Goal: Transaction & Acquisition: Purchase product/service

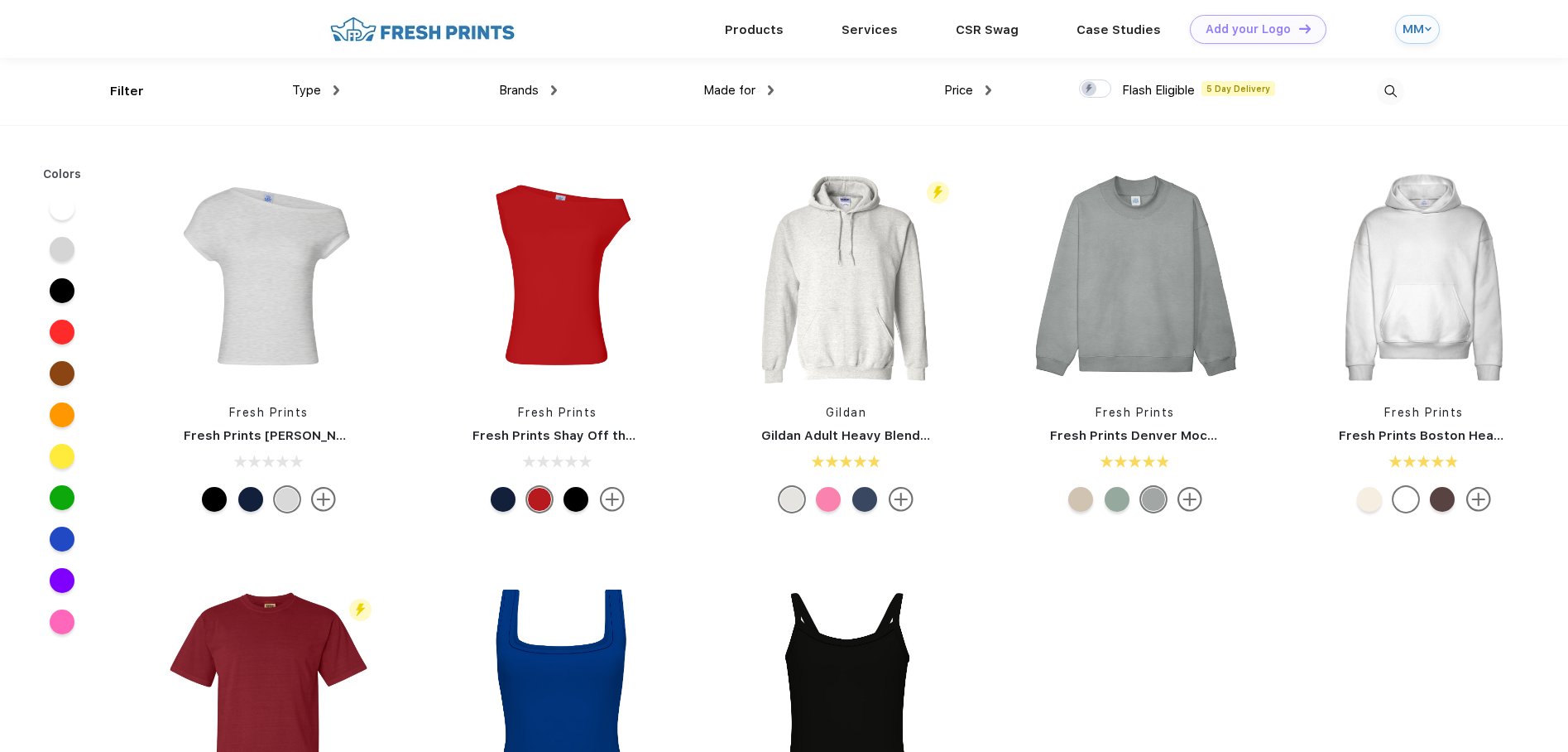
click at [328, 91] on div "Type" at bounding box center [316, 91] width 47 height 19
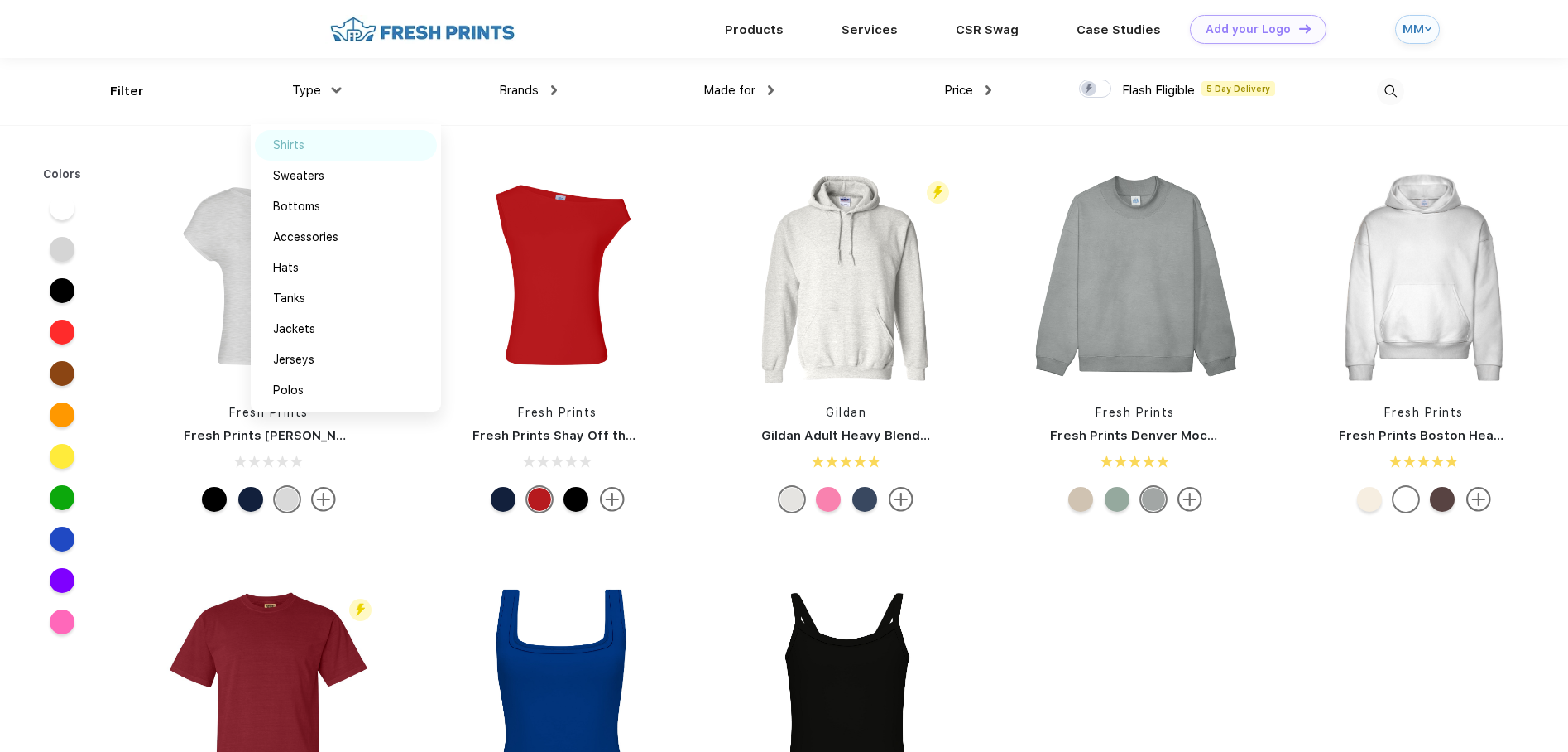
click at [299, 144] on div "Shirts" at bounding box center [289, 145] width 32 height 17
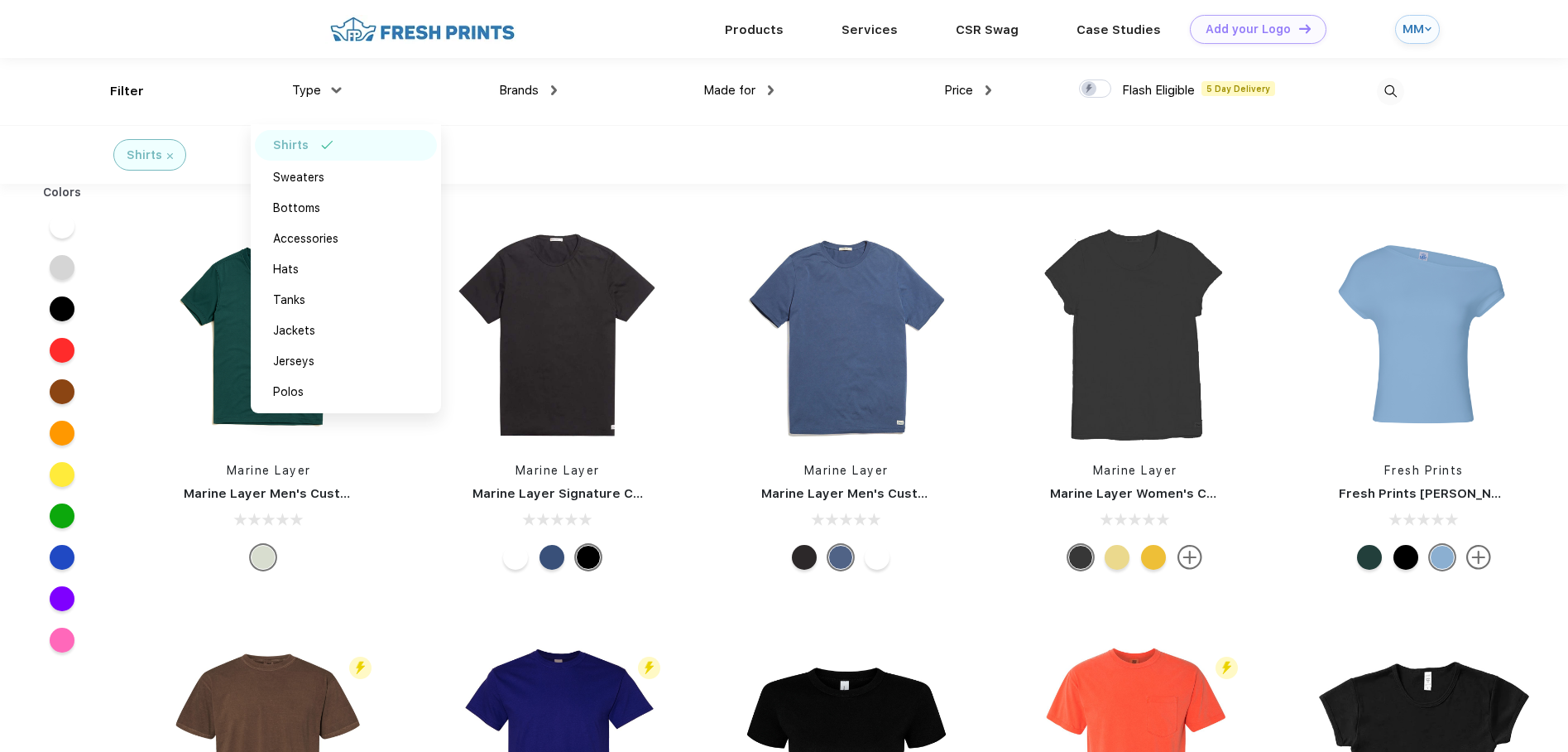
click at [727, 87] on span "Made for" at bounding box center [729, 90] width 52 height 14
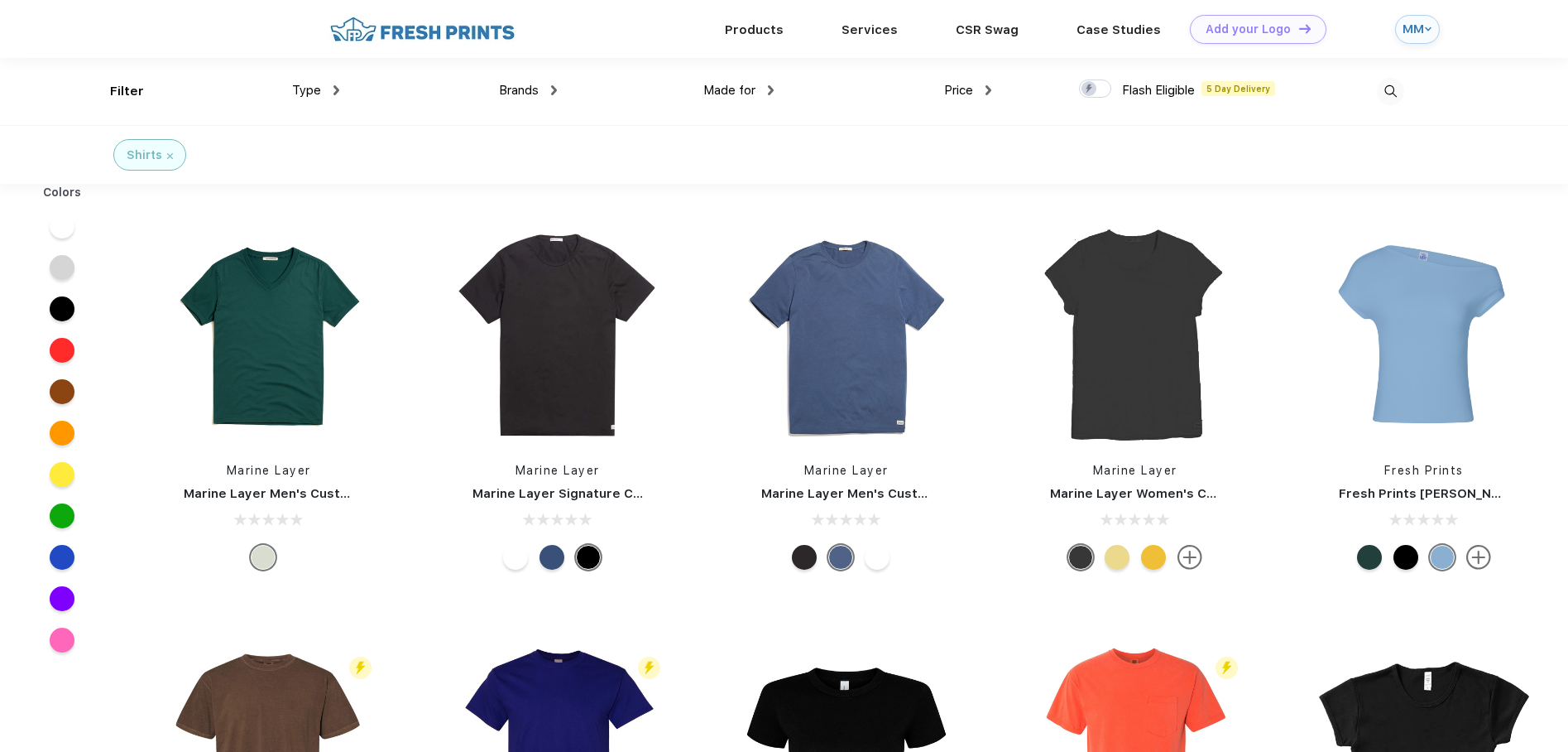
click at [740, 90] on span "Made for" at bounding box center [729, 90] width 52 height 14
click at [770, 92] on img at bounding box center [771, 90] width 6 height 10
click at [709, 179] on div "Women" at bounding box center [704, 176] width 41 height 17
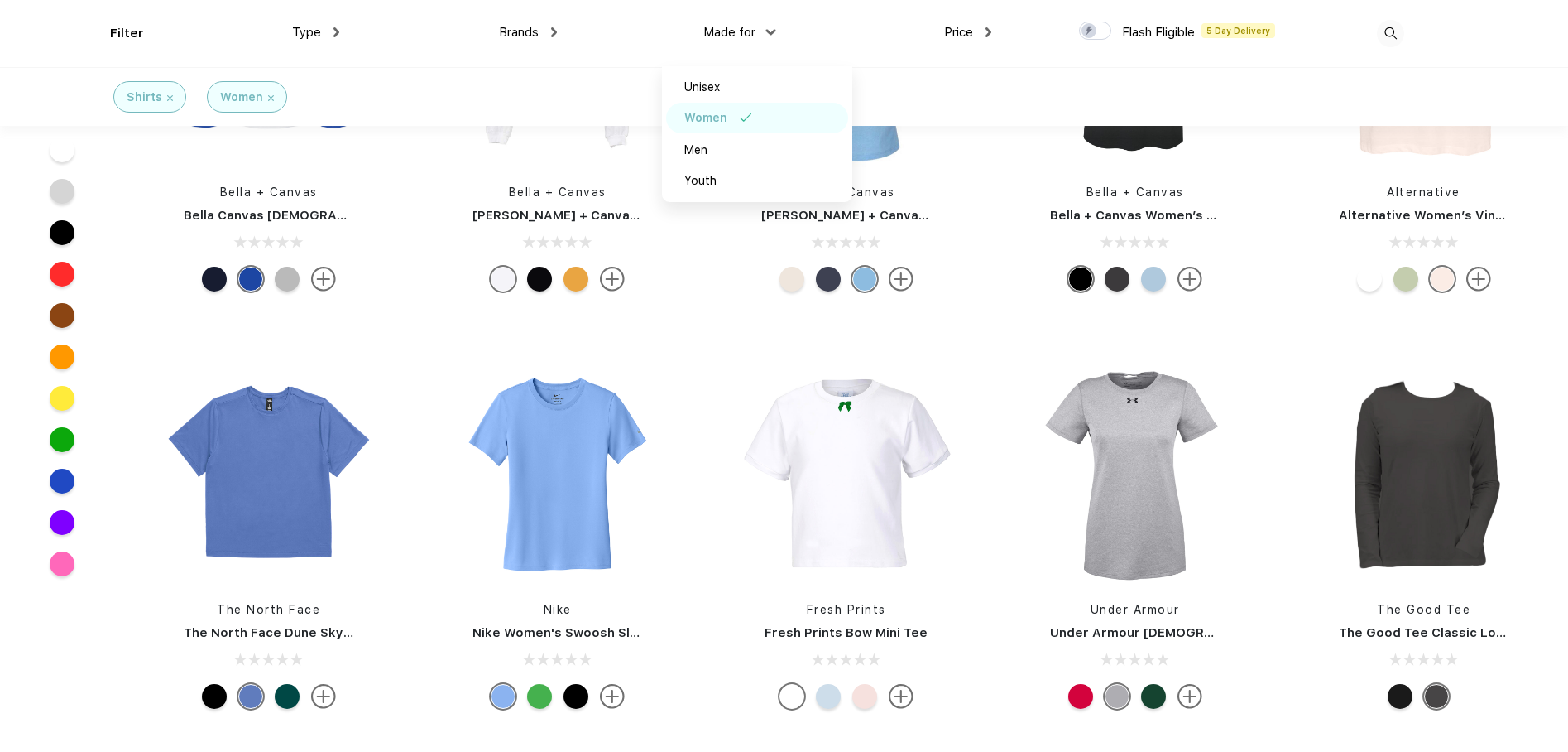
scroll to position [2261, 0]
